Goal: Register for event/course

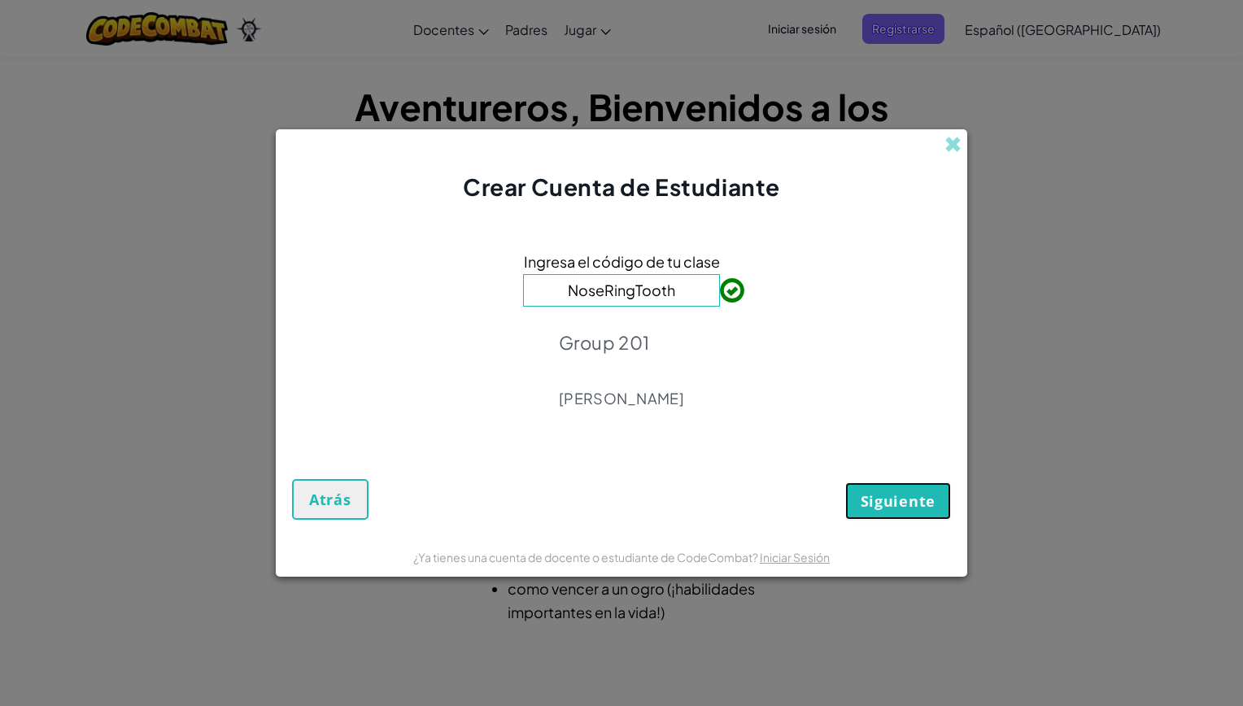
click at [892, 502] on span "Siguiente" at bounding box center [897, 501] width 75 height 20
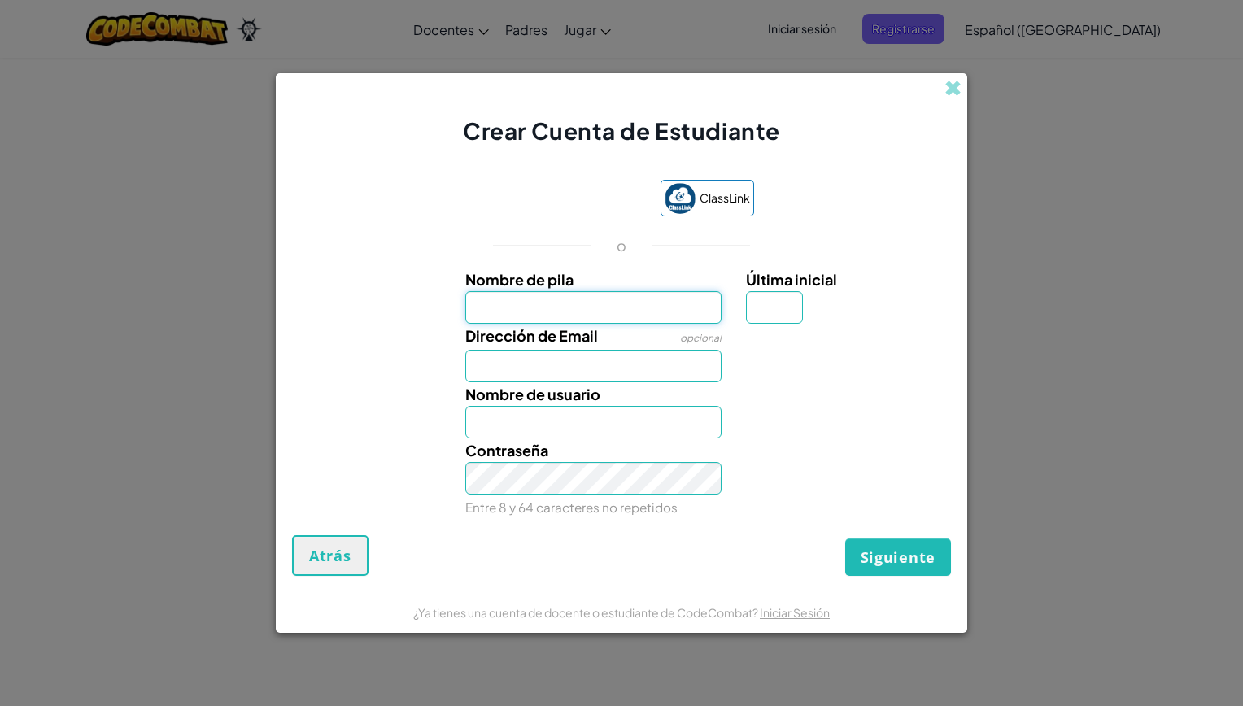
click at [622, 305] on input "Nombre de pila" at bounding box center [593, 307] width 257 height 33
type input "[PERSON_NAME]"
type input "M"
type input "[EMAIL_ADDRESS][DOMAIN_NAME]"
type input "DanielM"
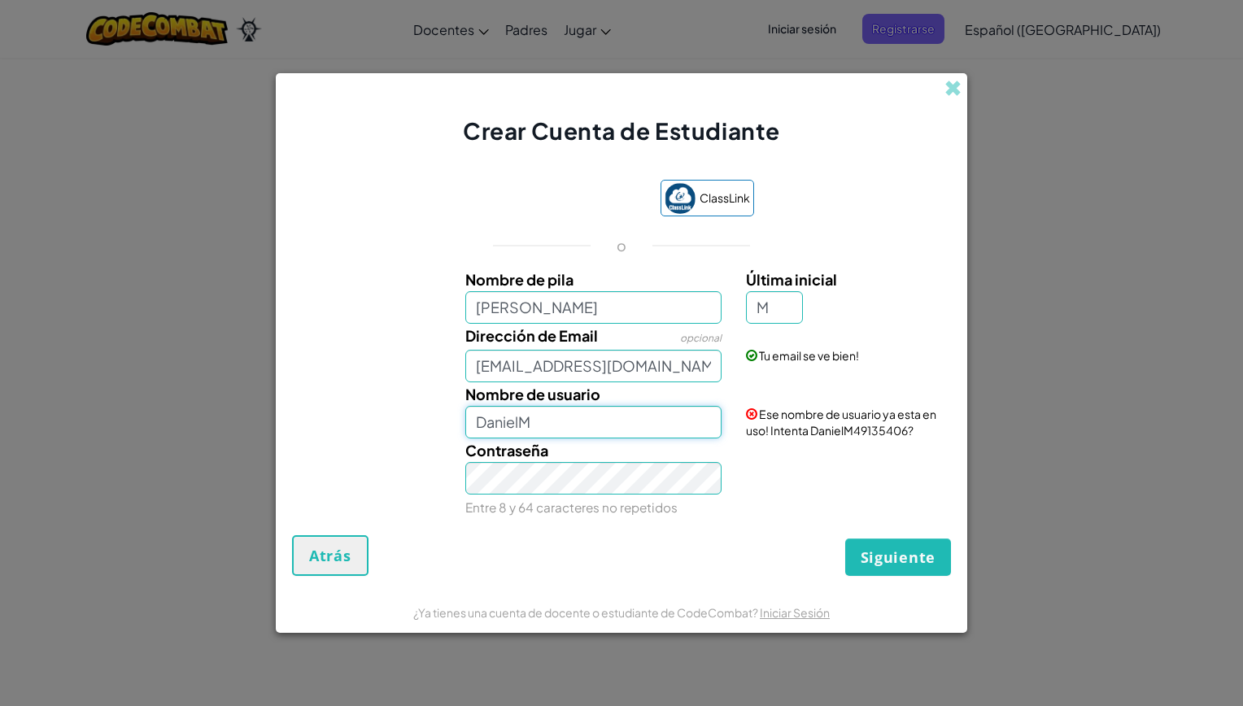
click at [569, 420] on input "DanielM" at bounding box center [593, 422] width 257 height 33
click at [595, 310] on input "[PERSON_NAME]" at bounding box center [593, 307] width 257 height 33
type input "[PERSON_NAME]"
click at [906, 577] on form "ClassLink o Nombre de pila [PERSON_NAME] Última inicial M Dirección de Email op…" at bounding box center [621, 369] width 691 height 445
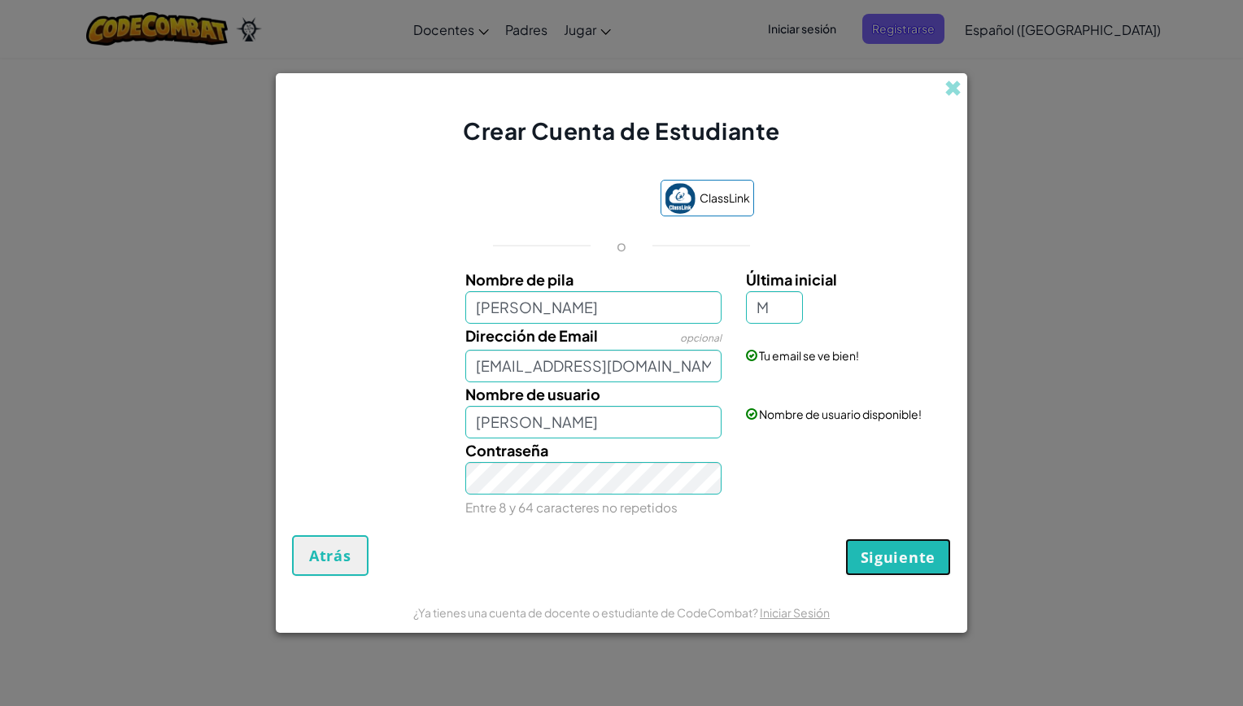
click at [882, 557] on span "Siguiente" at bounding box center [897, 557] width 75 height 20
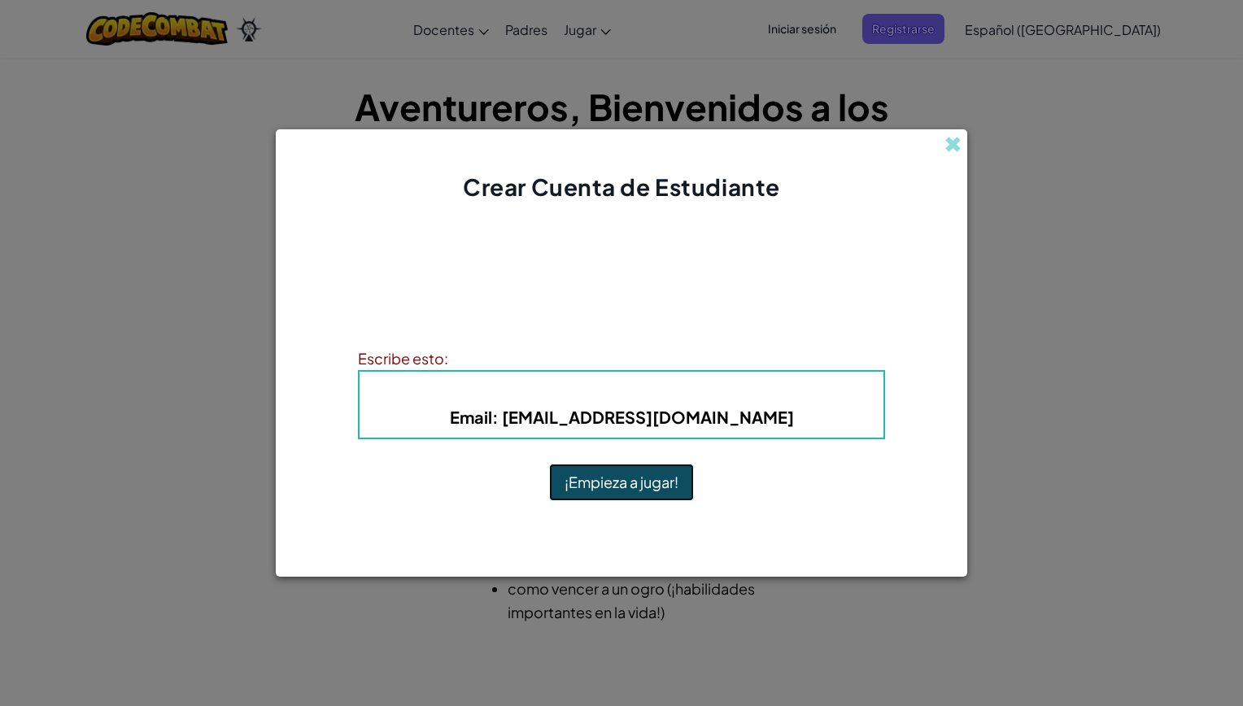
click at [582, 484] on button "¡Empieza a jugar!" at bounding box center [621, 482] width 145 height 37
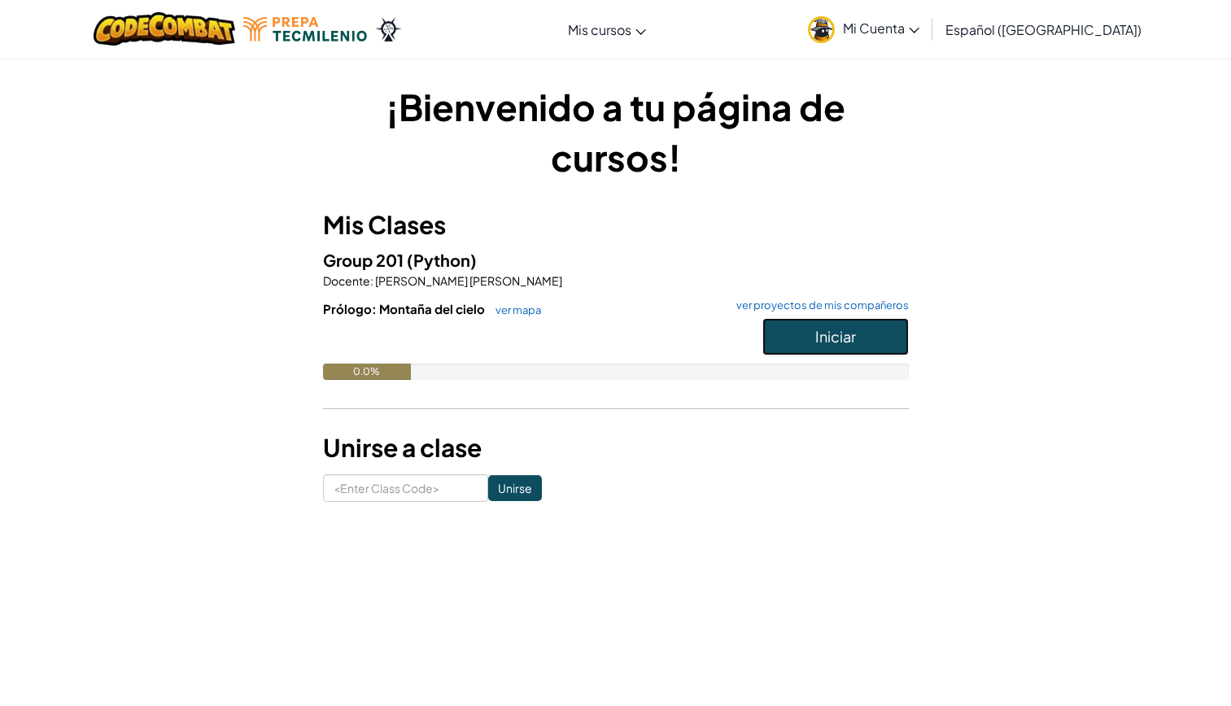
click at [815, 340] on span "Iniciar" at bounding box center [835, 336] width 41 height 19
